Goal: Register for event/course

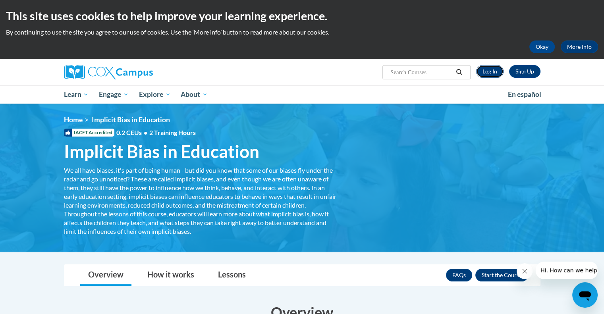
click at [489, 69] on link "Log In" at bounding box center [489, 71] width 27 height 13
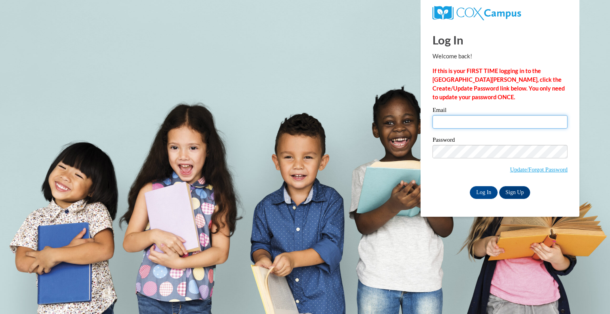
click at [491, 124] on input "Email" at bounding box center [500, 122] width 135 height 14
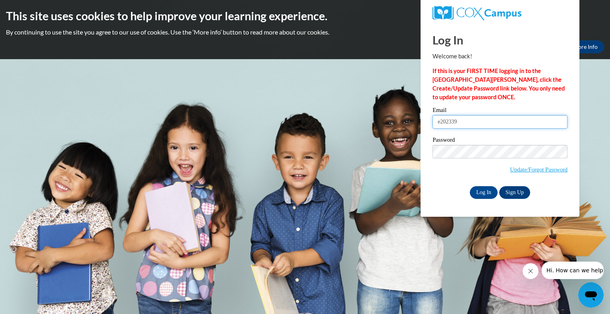
type input "e20233934@dekalbschoolsga.org"
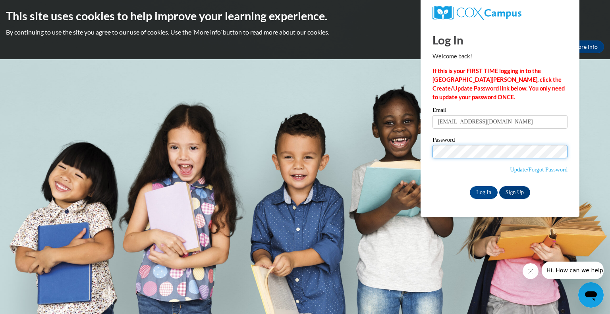
click at [470, 186] on input "Log In" at bounding box center [484, 192] width 28 height 13
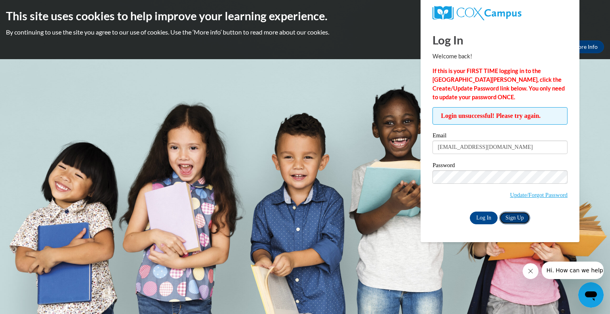
click at [517, 220] on link "Sign Up" at bounding box center [514, 218] width 31 height 13
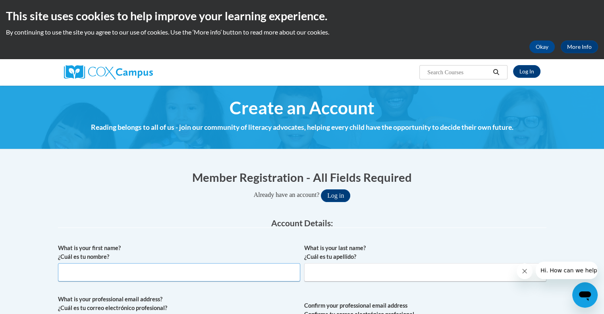
click at [137, 276] on input "What is your first name? ¿Cuál es tu nombre?" at bounding box center [179, 272] width 242 height 18
type input "Kimberly"
type input "Albritton"
type input "kimberlyalbritton@yahoo.com"
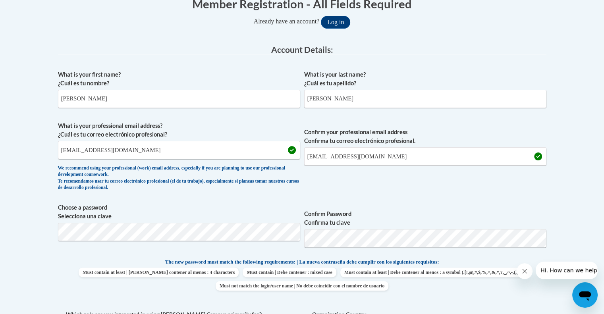
scroll to position [175, 0]
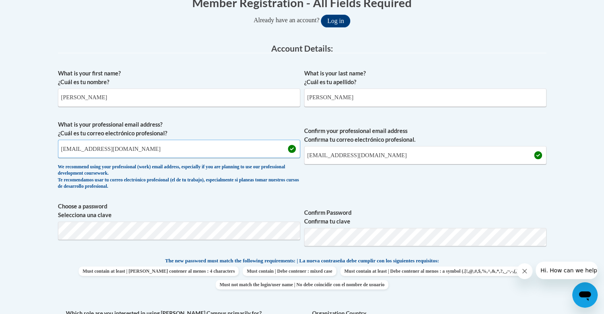
click at [143, 144] on input "kimberlyalbritton@yahoo.com" at bounding box center [179, 149] width 242 height 18
type input "k"
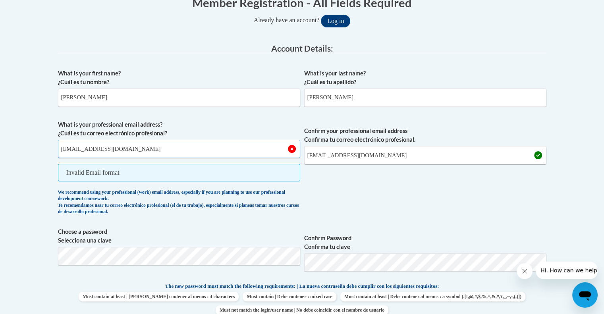
type input "[EMAIL_ADDRESS][DOMAIN_NAME]"
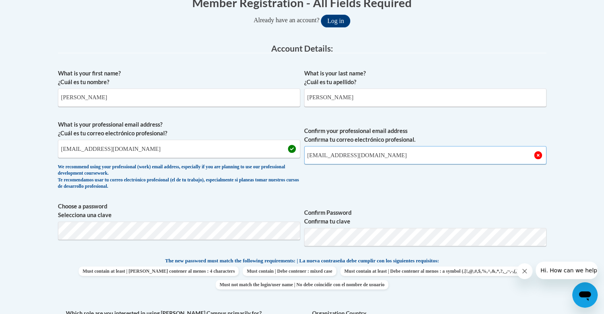
type input "[EMAIL_ADDRESS][DOMAIN_NAME]"
click at [266, 213] on label "Choose a password Selecciona una clave" at bounding box center [179, 210] width 242 height 17
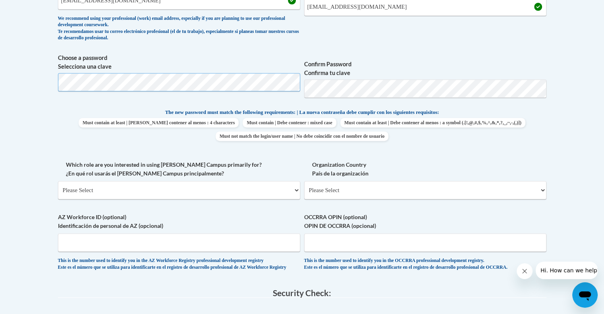
scroll to position [349, 0]
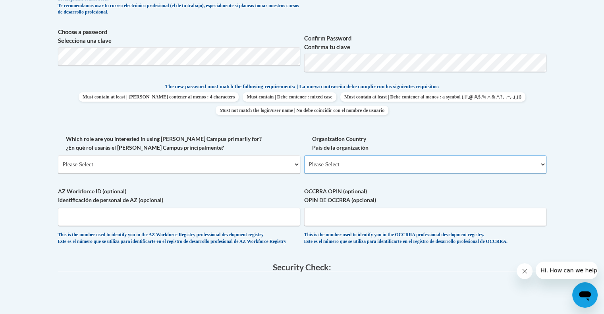
click at [379, 166] on select "Please Select United States | Estados Unidos Outside of the United States | Fue…" at bounding box center [425, 164] width 242 height 18
select select "ad49bcad-a171-4b2e-b99c-48b446064914"
click at [304, 155] on select "Please Select United States | Estados Unidos Outside of the United States | Fue…" at bounding box center [425, 164] width 242 height 18
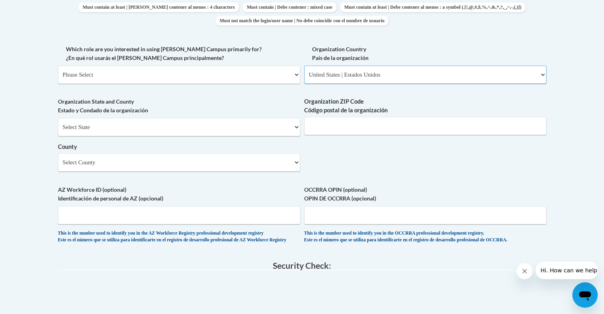
scroll to position [471, 0]
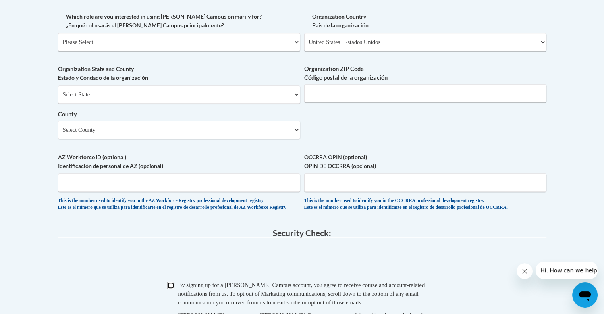
click at [173, 289] on input "Checkbox" at bounding box center [170, 285] width 7 height 7
checkbox input "true"
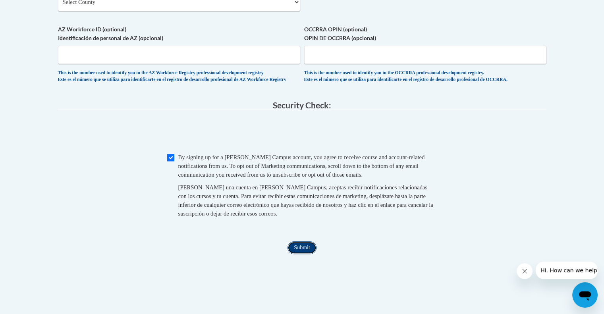
click at [300, 252] on input "Submit" at bounding box center [302, 247] width 29 height 13
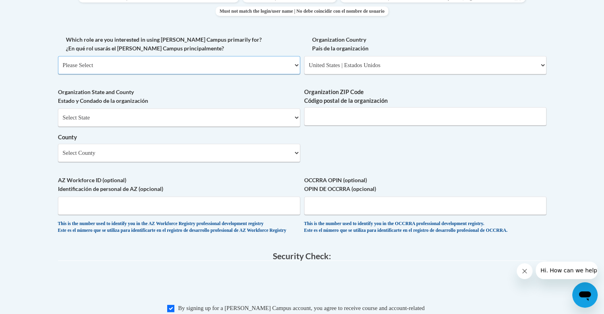
scroll to position [444, 0]
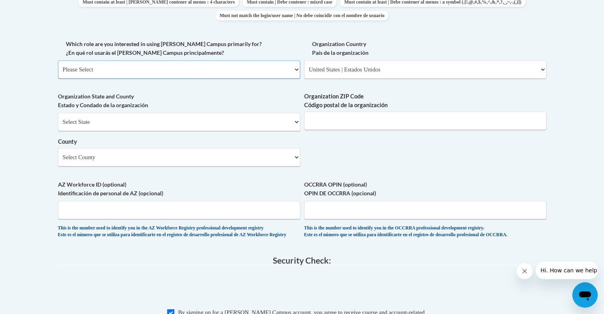
click at [226, 64] on select "Please Select College/University | Colegio/Universidad Community/Nonprofit Part…" at bounding box center [179, 69] width 242 height 18
select select "fbf2d438-af2f-41f8-98f1-81c410e29de3"
click at [58, 60] on select "Please Select College/University | Colegio/Universidad Community/Nonprofit Part…" at bounding box center [179, 69] width 242 height 18
select select "null"
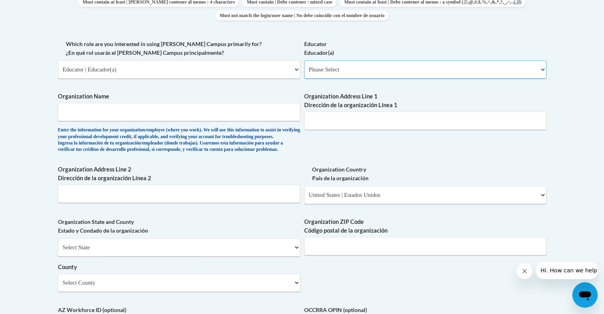
click at [374, 75] on select "Please Select Early Learning/Daycare Teacher/Family Home Care Provider | Maestr…" at bounding box center [425, 69] width 242 height 18
select select "d5fdb05a-b36c-4d60-97fa-9afceda7e903"
click at [304, 60] on select "Please Select Early Learning/Daycare Teacher/Family Home Care Provider | Maestr…" at bounding box center [425, 69] width 242 height 18
click at [369, 78] on select "Please Select Early Learning/Daycare Teacher/Family Home Care Provider | Maestr…" at bounding box center [425, 69] width 242 height 18
click at [304, 60] on select "Please Select Early Learning/Daycare Teacher/Family Home Care Provider | Maestr…" at bounding box center [425, 69] width 242 height 18
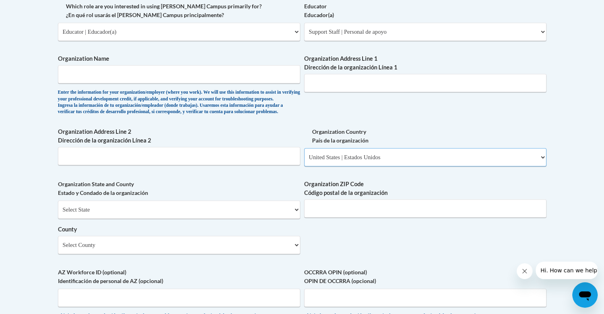
click at [423, 163] on select "Please Select United States | Estados Unidos Outside of the United States | Fue…" at bounding box center [425, 157] width 242 height 18
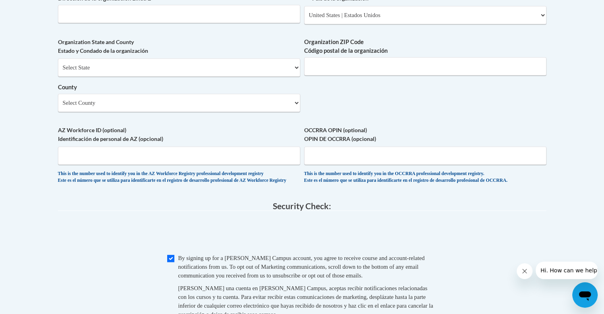
scroll to position [623, 0]
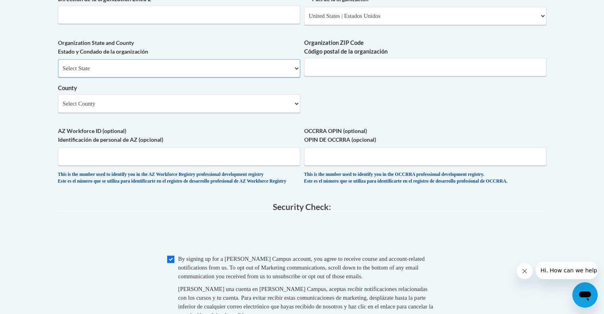
click at [286, 77] on select "Select State Alabama Alaska Arizona Arkansas California Colorado Connecticut De…" at bounding box center [179, 68] width 242 height 18
select select "Georgia"
click at [58, 72] on select "Select State Alabama Alaska Arizona Arkansas California Colorado Connecticut De…" at bounding box center [179, 68] width 242 height 18
click at [218, 113] on select "Select County Appling Atkinson Bacon Baker Baldwin Banks Barrow Bartow Ben Hill…" at bounding box center [179, 104] width 242 height 18
select select "DeKalb"
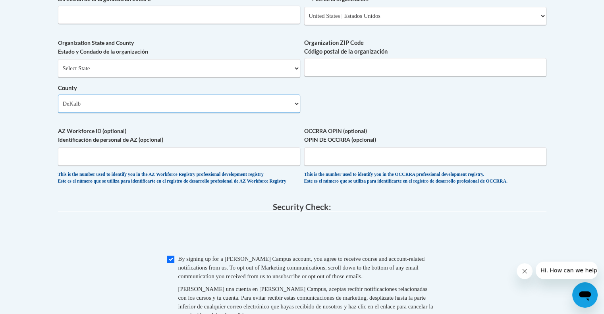
click at [58, 107] on select "Select County Appling Atkinson Bacon Baker Baldwin Banks Barrow Bartow Ben Hill…" at bounding box center [179, 104] width 242 height 18
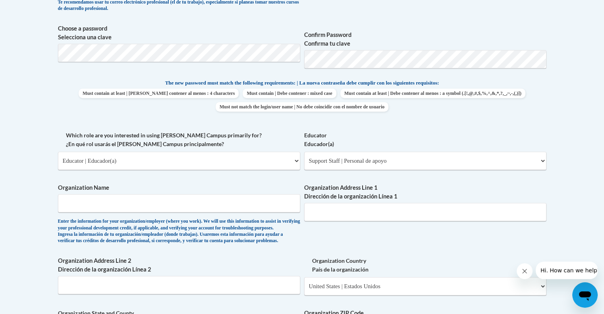
scroll to position [353, 0]
click at [167, 205] on input "Organization Name" at bounding box center [179, 203] width 242 height 18
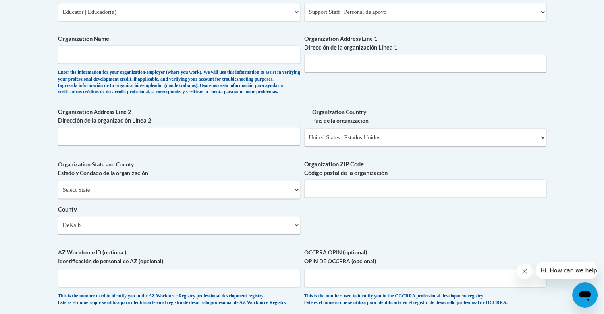
scroll to position [504, 0]
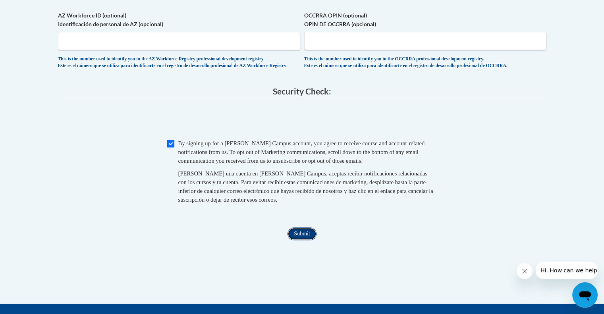
click at [299, 240] on input "Submit" at bounding box center [302, 234] width 29 height 13
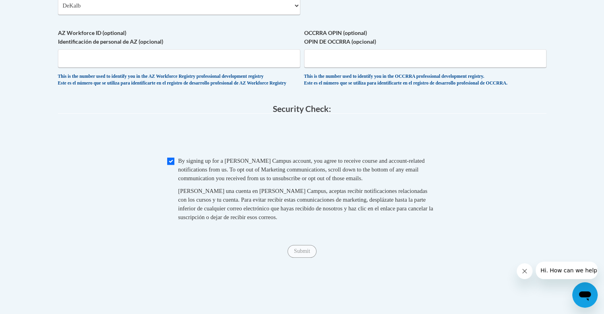
scroll to position [722, 0]
type input "Dekalb County Schools"
click at [168, 164] on input "Checkbox" at bounding box center [170, 160] width 7 height 7
checkbox input "true"
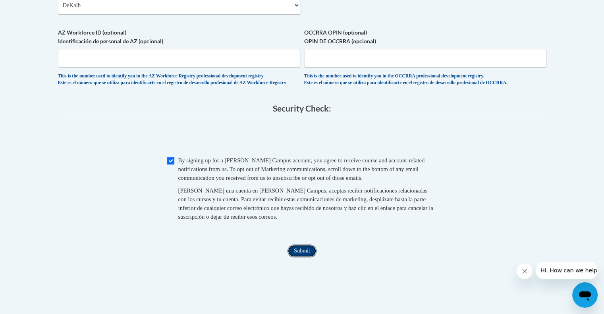
click at [306, 257] on input "Submit" at bounding box center [302, 251] width 29 height 13
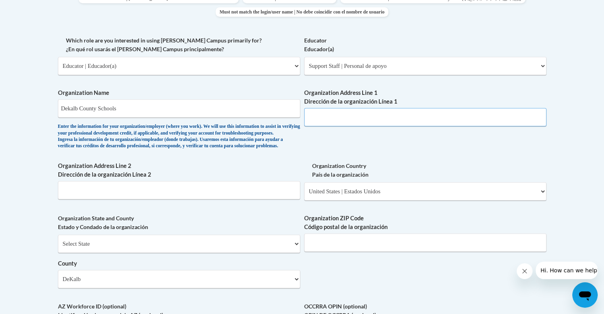
scroll to position [447, 0]
type input "3630 Shallowford Rd NE"
type input "D"
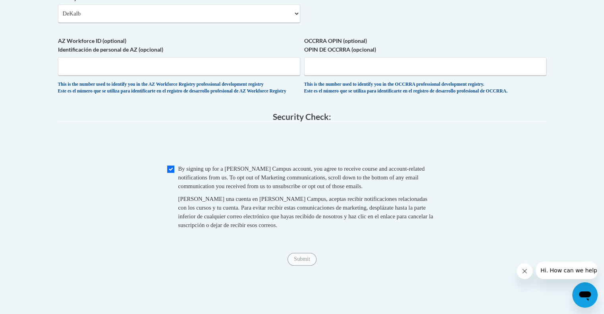
scroll to position [721, 0]
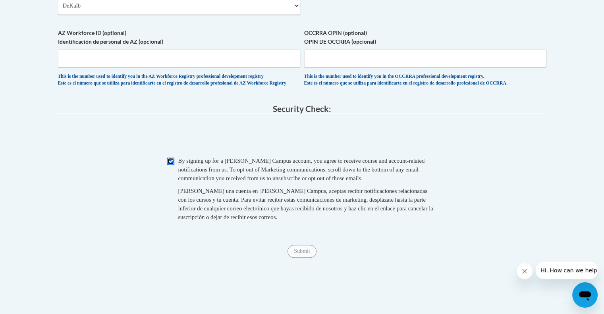
click at [171, 165] on input "Checkbox" at bounding box center [170, 161] width 7 height 7
click at [170, 165] on input "Checkbox" at bounding box center [170, 161] width 7 height 7
checkbox input "true"
click at [300, 258] on input "Submit" at bounding box center [302, 251] width 29 height 13
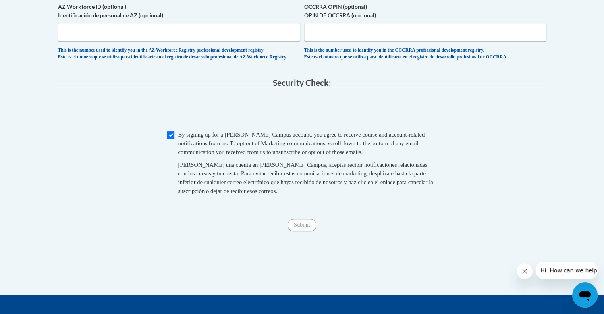
scroll to position [749, 0]
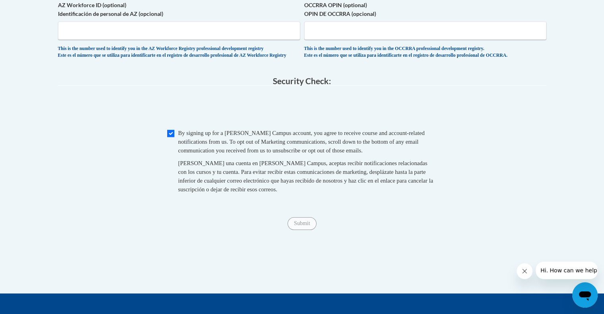
type input "30340"
click at [173, 137] on input "Checkbox" at bounding box center [170, 133] width 7 height 7
click at [172, 137] on input "Checkbox" at bounding box center [170, 133] width 7 height 7
checkbox input "true"
click at [302, 230] on input "Submit" at bounding box center [302, 223] width 29 height 13
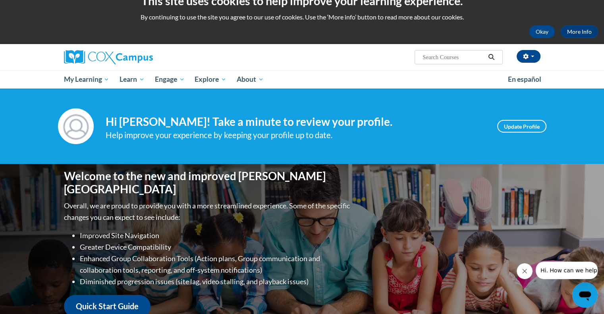
scroll to position [16, 0]
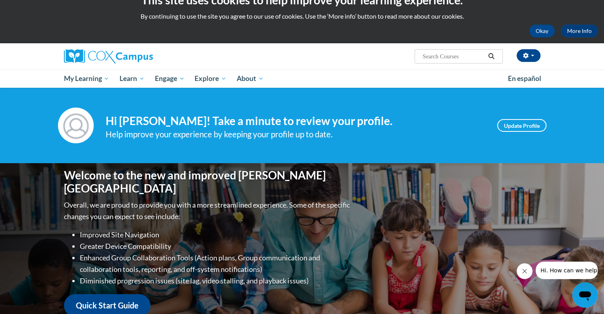
click at [465, 52] on input "Search..." at bounding box center [454, 57] width 64 height 10
type input "implicit bias"
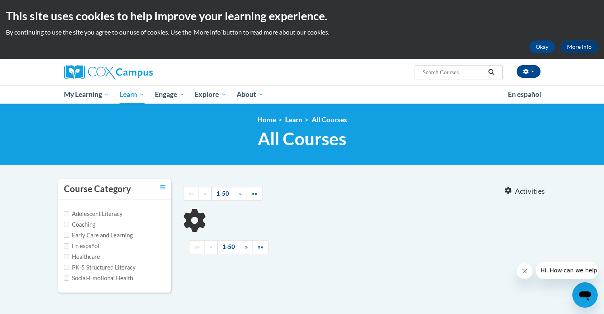
type input "implicit bias"
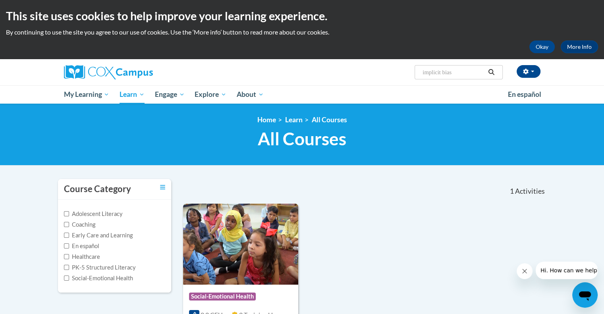
click at [371, 204] on div "Course Category: Social-Emotional Health 0.2 CEUs 2 Training Hours COURSE Impli…" at bounding box center [364, 291] width 363 height 175
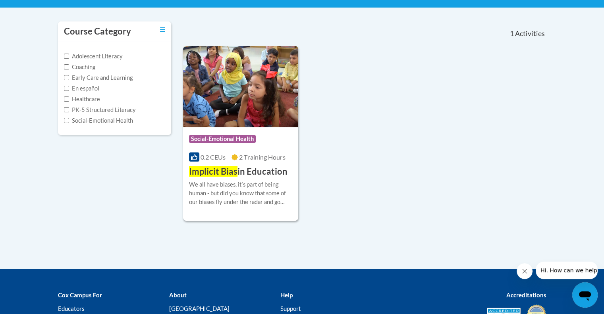
scroll to position [159, 0]
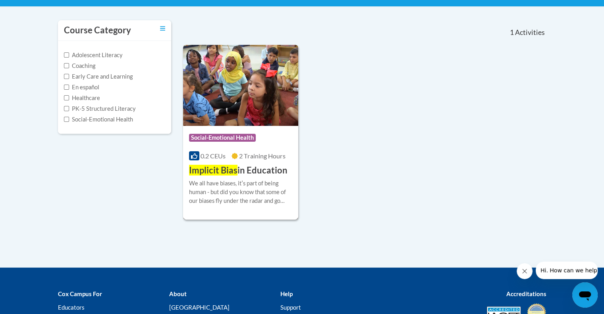
click at [240, 110] on img at bounding box center [241, 85] width 116 height 81
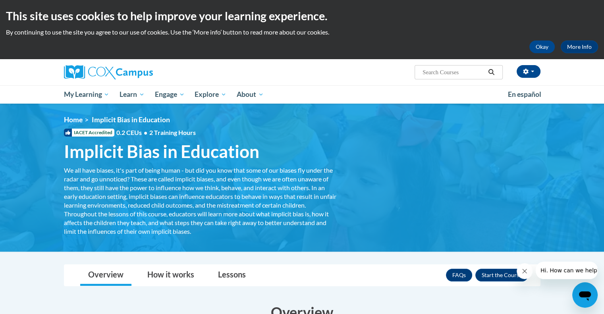
click at [359, 266] on div "Overview How it works Lessons Resources FAQs Enroll" at bounding box center [302, 275] width 464 height 21
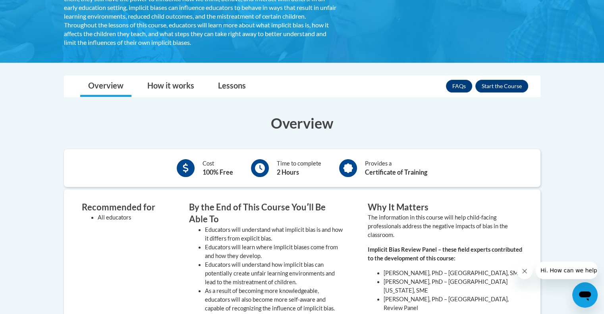
scroll to position [189, 0]
click at [498, 89] on button "Enroll" at bounding box center [501, 86] width 53 height 13
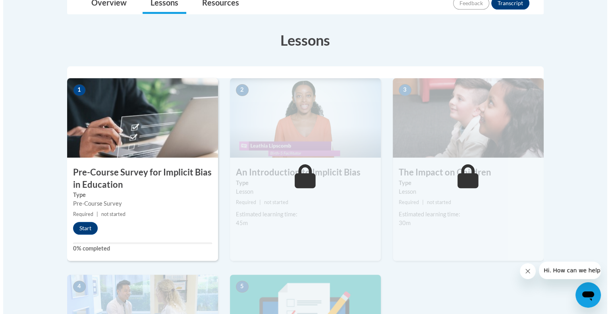
scroll to position [204, 0]
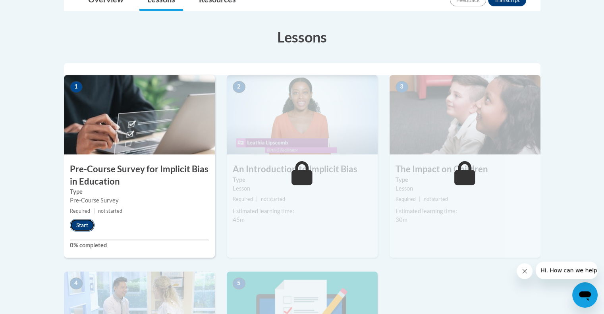
click at [85, 229] on button "Start" at bounding box center [82, 225] width 25 height 13
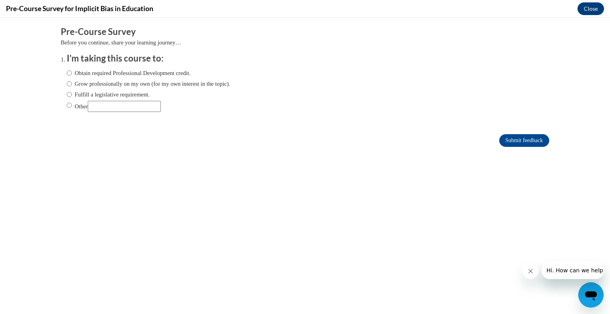
scroll to position [0, 0]
click at [106, 75] on label "Obtain required Professional Development credit." at bounding box center [129, 73] width 124 height 9
click at [72, 75] on input "Obtain required Professional Development credit." at bounding box center [69, 73] width 5 height 9
radio input "true"
click at [524, 135] on input "Submit feedback" at bounding box center [524, 140] width 50 height 13
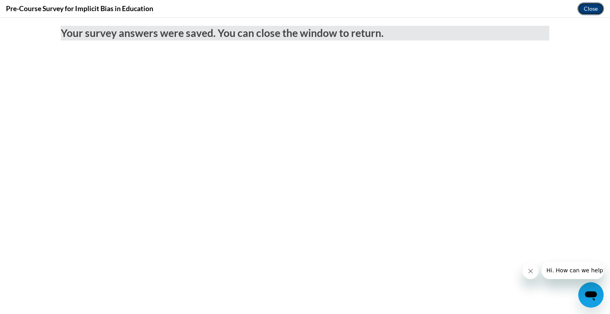
click at [589, 7] on button "Close" at bounding box center [590, 8] width 27 height 13
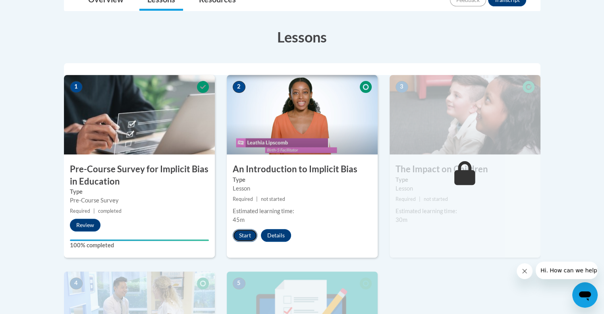
click at [246, 230] on button "Start" at bounding box center [245, 235] width 25 height 13
